Goal: Register for event/course

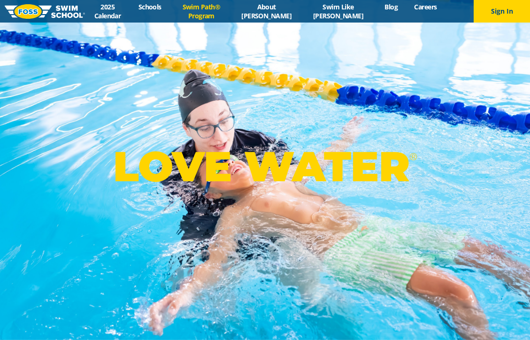
click at [220, 16] on link "Swim Path® Program" at bounding box center [201, 11] width 63 height 18
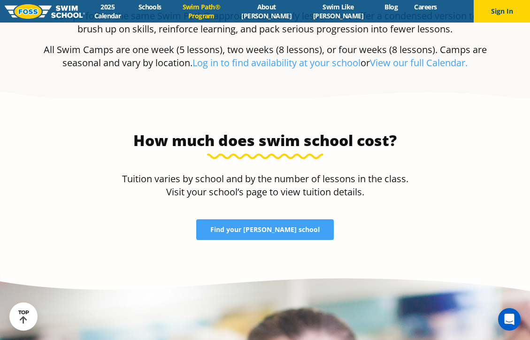
scroll to position [1889, 0]
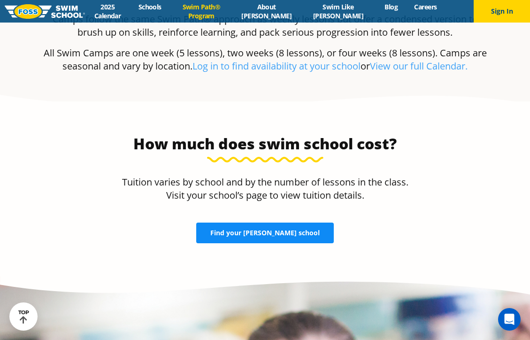
click at [288, 230] on span "Find your FOSS school" at bounding box center [264, 233] width 109 height 7
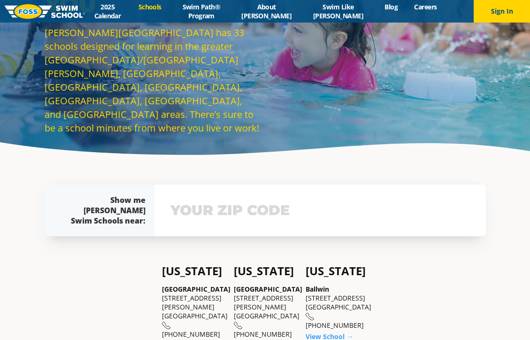
scroll to position [82, 0]
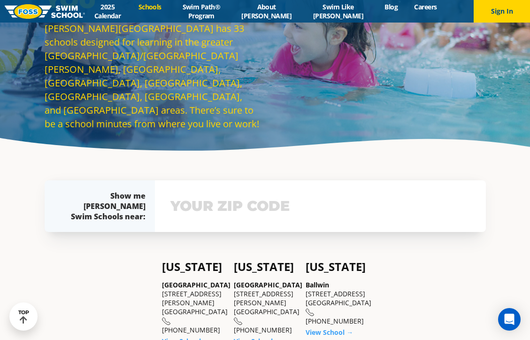
click at [256, 206] on input "text" at bounding box center [320, 206] width 305 height 27
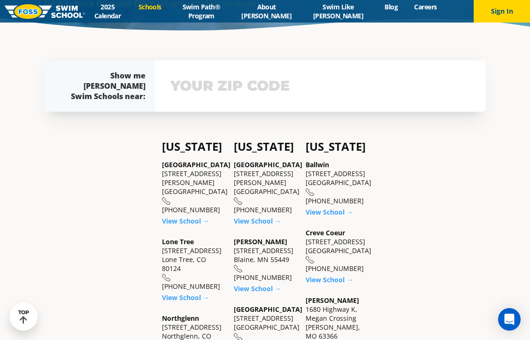
scroll to position [215, 0]
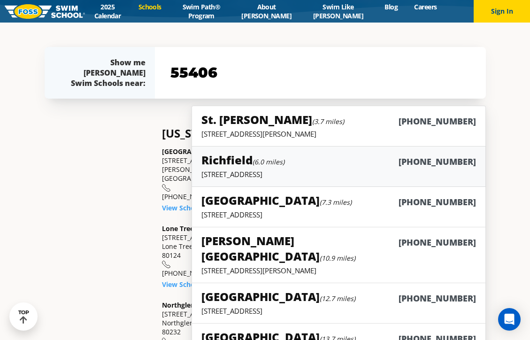
type input "55406"
click at [267, 163] on small "(6.0 miles)" at bounding box center [269, 161] width 32 height 9
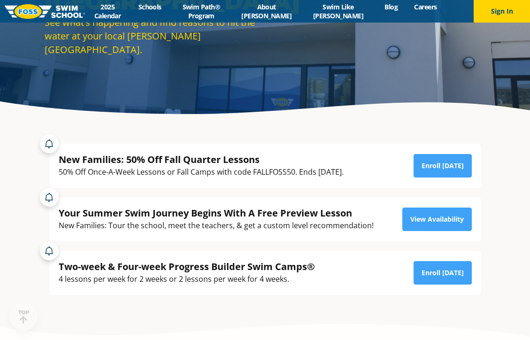
scroll to position [120, 0]
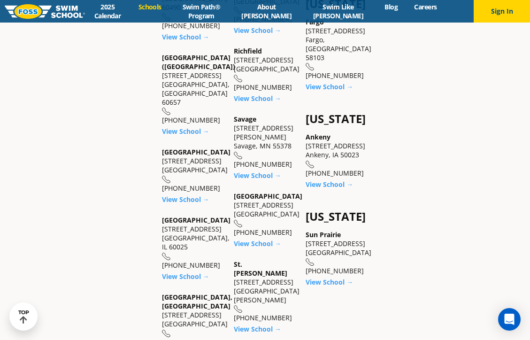
scroll to position [755, 0]
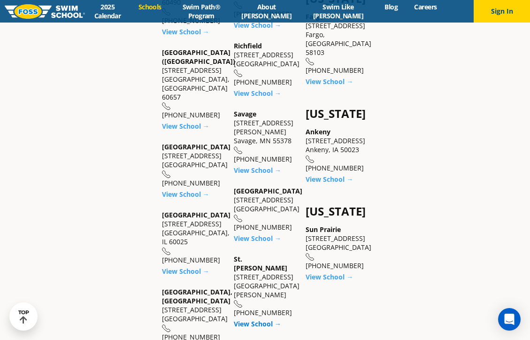
click at [254, 319] on link "View School →" at bounding box center [257, 323] width 47 height 9
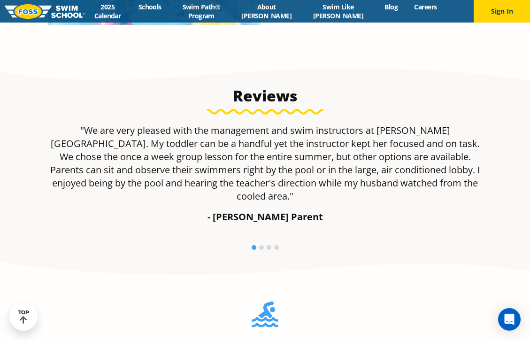
scroll to position [598, 0]
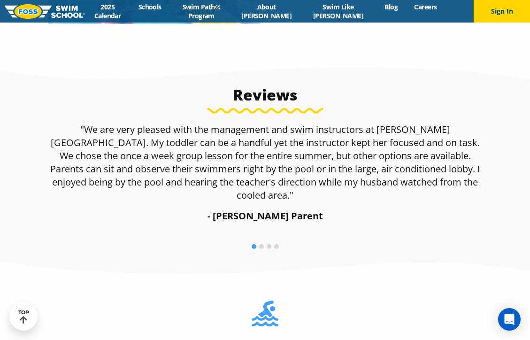
click at [260, 244] on li at bounding box center [261, 246] width 5 height 5
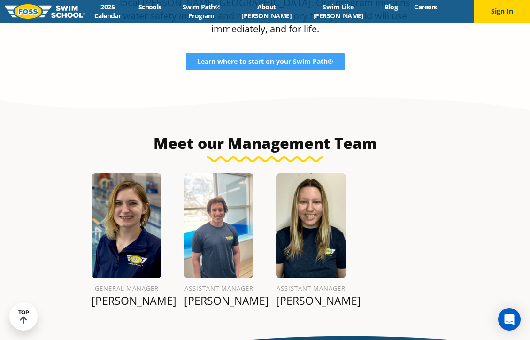
scroll to position [996, 0]
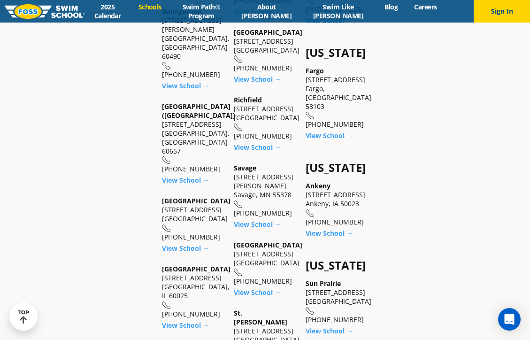
scroll to position [701, 0]
click at [254, 143] on link "View School →" at bounding box center [257, 147] width 47 height 9
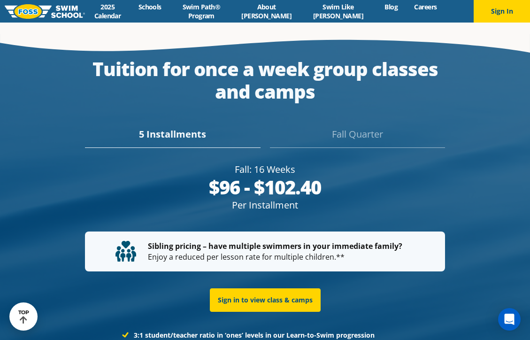
scroll to position [1660, 0]
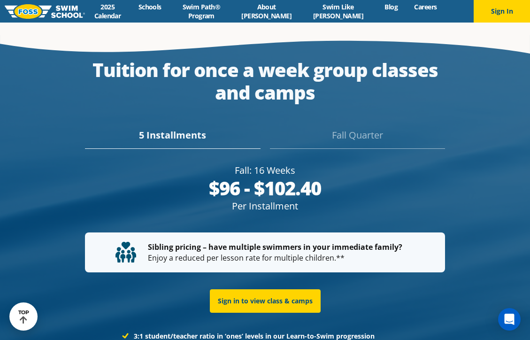
click at [346, 128] on div "Fall Quarter" at bounding box center [357, 138] width 175 height 21
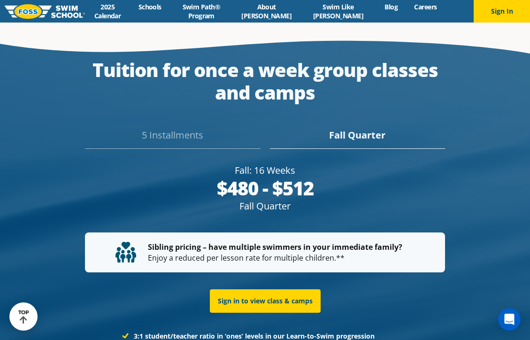
click at [179, 128] on div "5 Installments" at bounding box center [172, 138] width 175 height 21
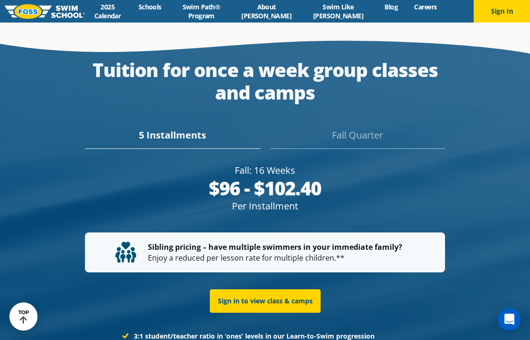
click at [348, 128] on div "Fall Quarter" at bounding box center [357, 138] width 175 height 21
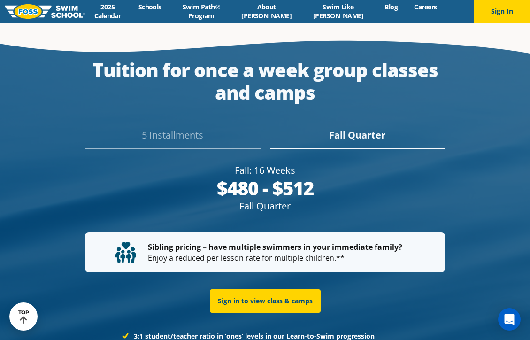
scroll to position [1647, 0]
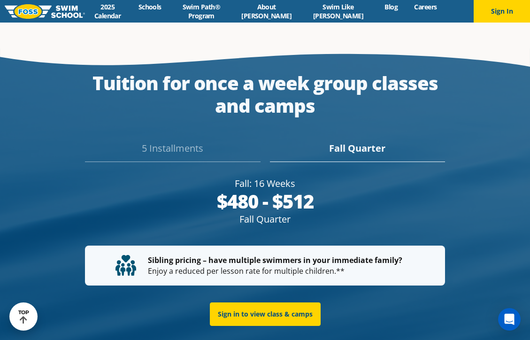
click at [195, 141] on div "5 Installments" at bounding box center [172, 151] width 175 height 21
